Goal: Use online tool/utility: Utilize a website feature to perform a specific function

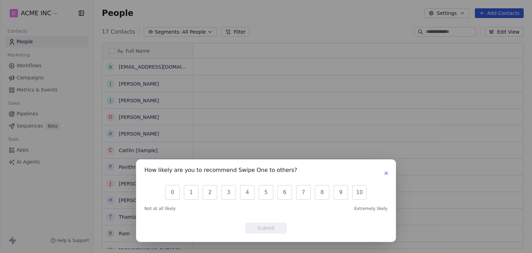
scroll to position [217, 433]
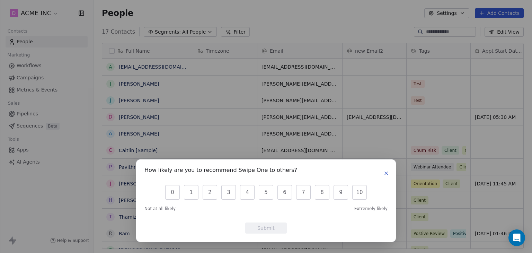
click at [384, 172] on icon "button" at bounding box center [387, 174] width 6 height 6
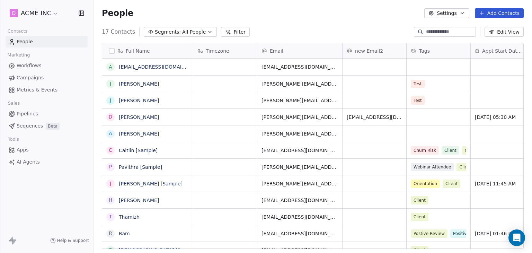
click at [32, 74] on link "Campaigns" at bounding box center [47, 77] width 82 height 11
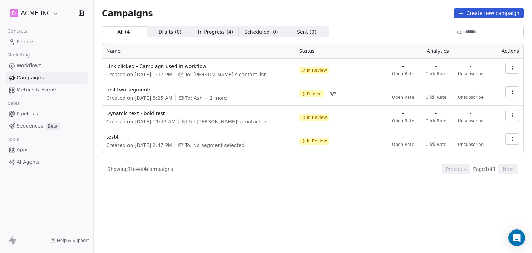
click at [22, 159] on span "AI Agents" at bounding box center [28, 161] width 23 height 7
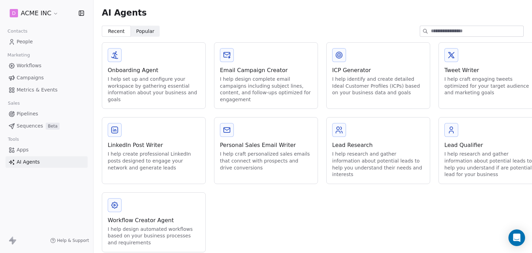
click at [165, 221] on div "Workflow Creator Agent" at bounding box center [154, 220] width 92 height 8
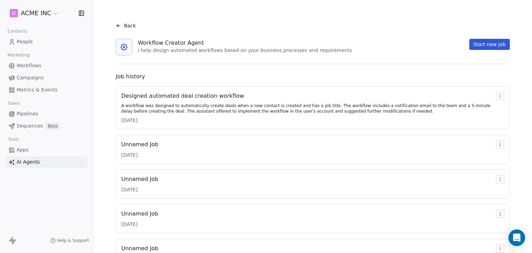
click at [204, 96] on div "Designed automated deal creation workflow" at bounding box center [307, 96] width 372 height 8
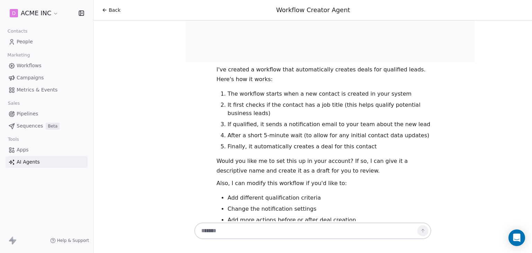
scroll to position [1046, 0]
click at [215, 235] on textarea at bounding box center [306, 230] width 217 height 13
type textarea "**********"
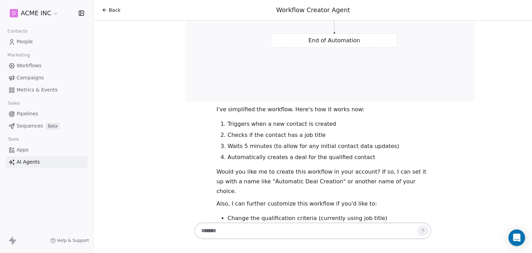
scroll to position [1722, 0]
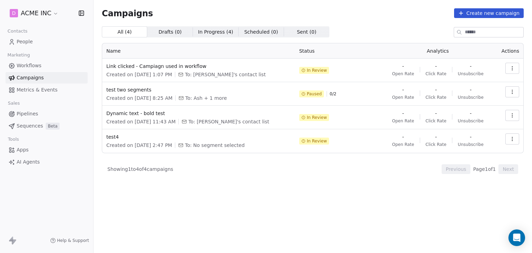
click at [20, 62] on span "Workflows" at bounding box center [29, 65] width 25 height 7
